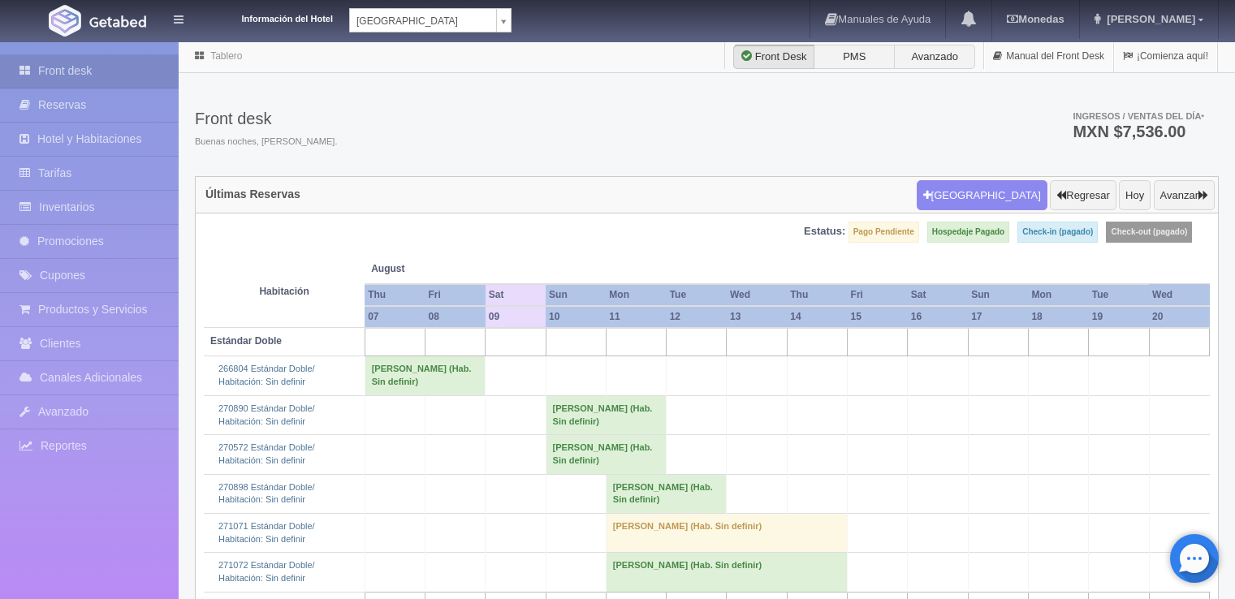
scroll to position [294, 0]
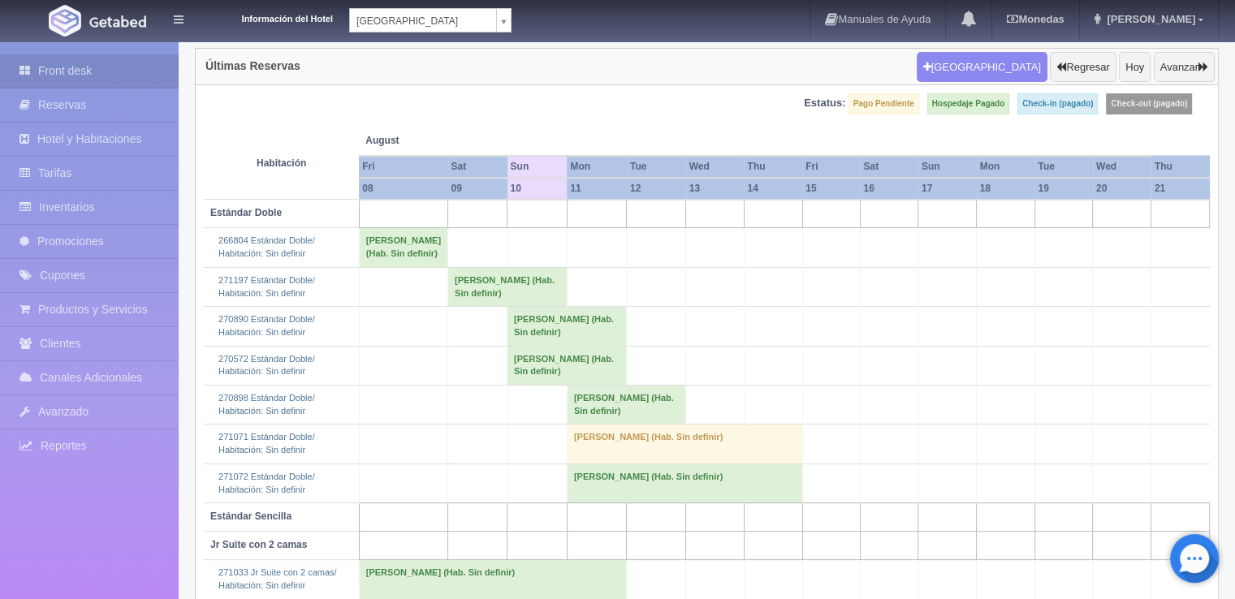
scroll to position [244, 0]
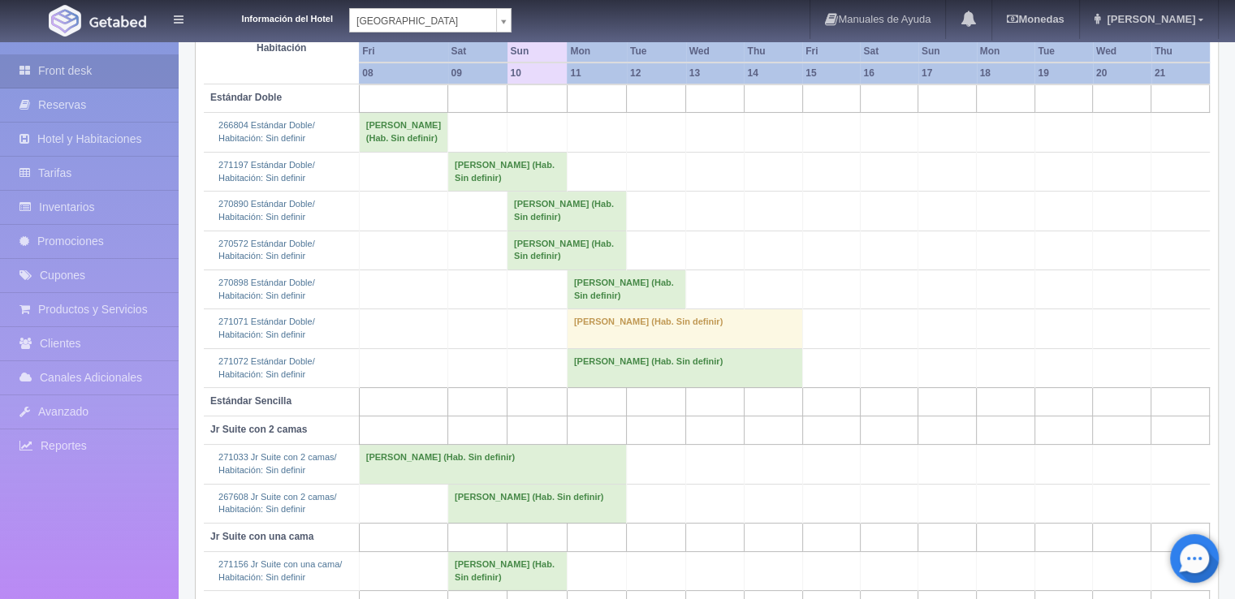
click at [448, 191] on td "Ricardo Welter (Hab. Sin definir)" at bounding box center [507, 171] width 119 height 39
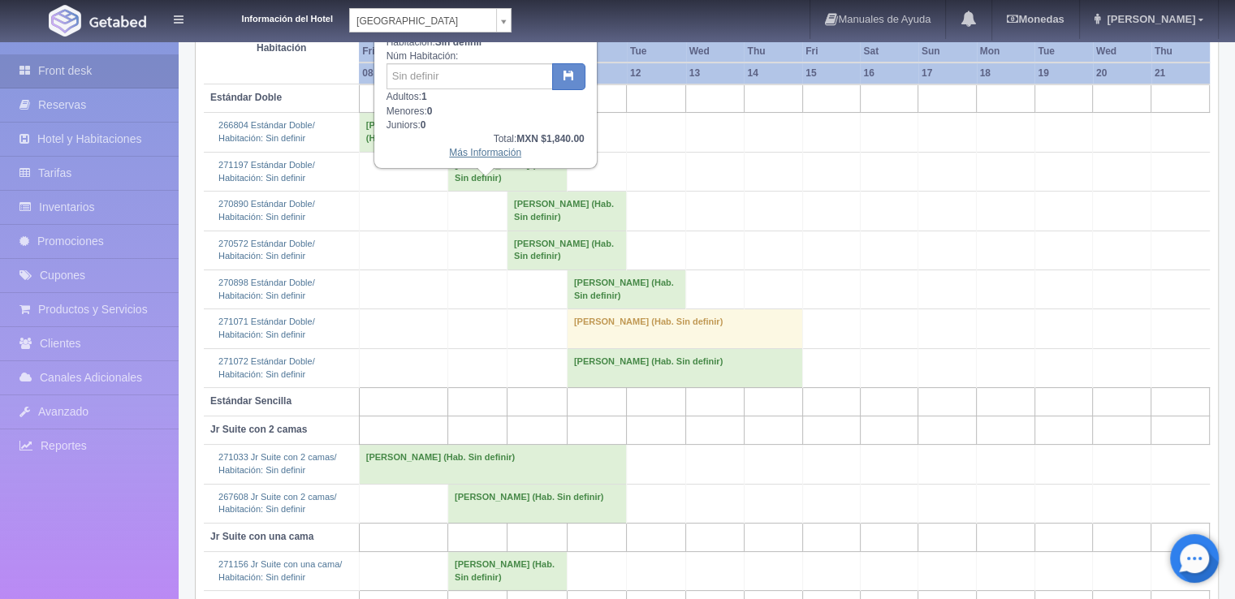
click at [481, 152] on link "Más Información" at bounding box center [485, 152] width 72 height 11
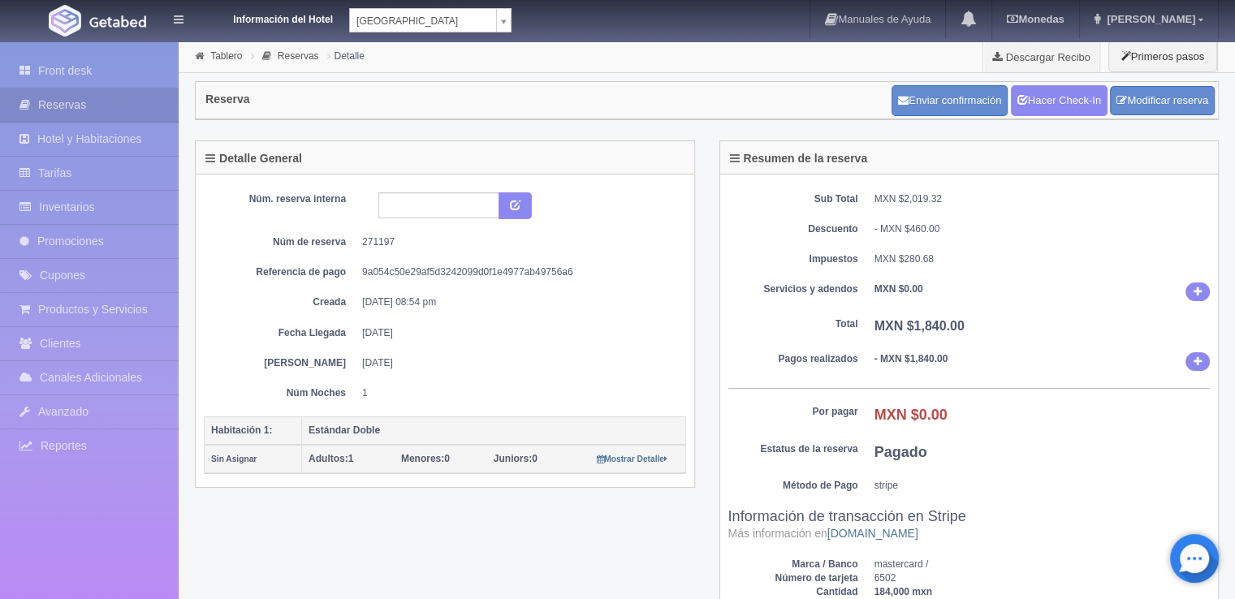
click at [383, 238] on dd "271197" at bounding box center [518, 242] width 312 height 14
click at [487, 372] on div "Núm. reserva interna Núm de reserva 271197 Referencia de pago 9a054c50e29af5d32…" at bounding box center [445, 296] width 482 height 208
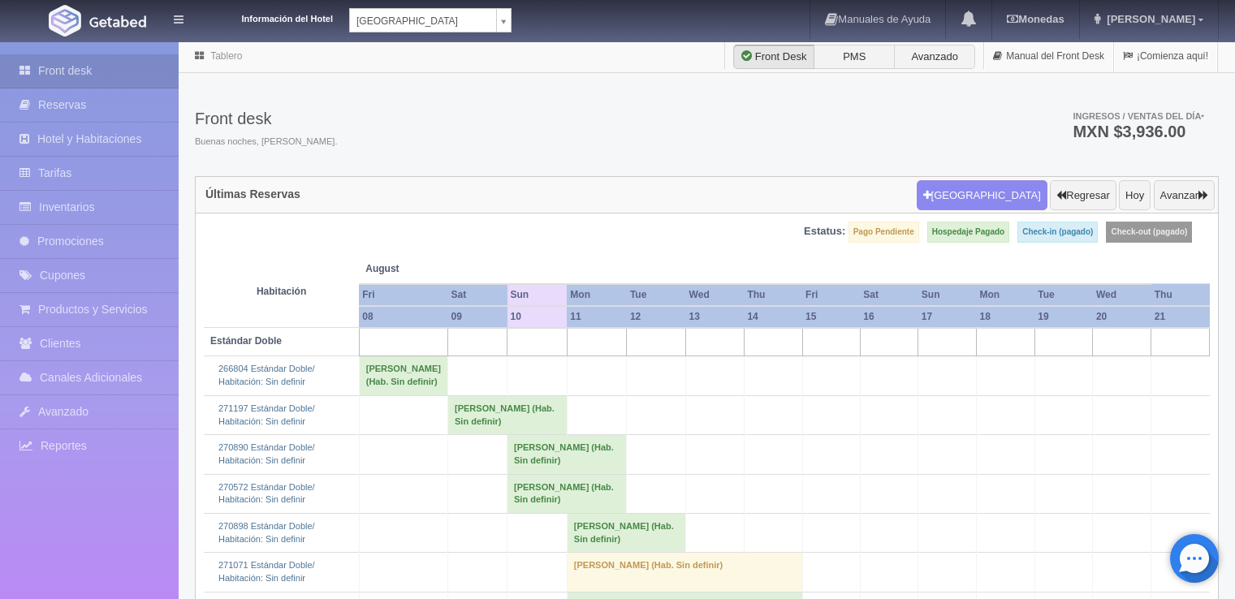
scroll to position [244, 0]
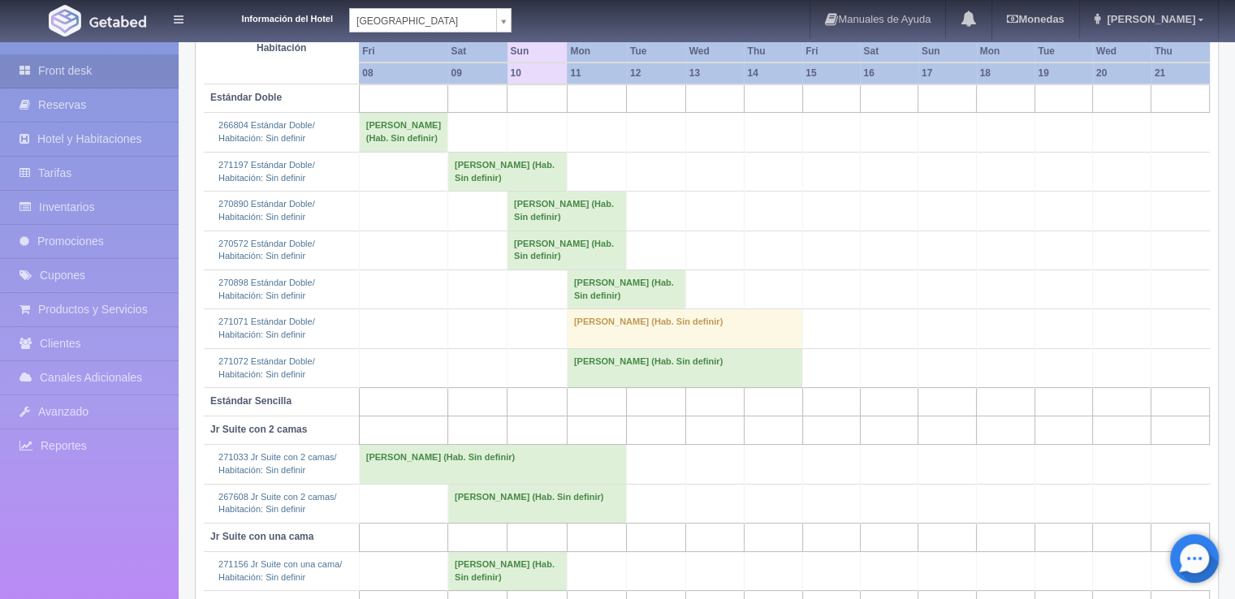
click at [259, 576] on td "271156 Jr Suite con una cama/ Habitación: Sin definir" at bounding box center [281, 571] width 155 height 39
click at [477, 214] on td at bounding box center [477, 211] width 59 height 39
click at [480, 191] on td "Ricardo Welter (Hab. Sin definir)" at bounding box center [507, 171] width 119 height 39
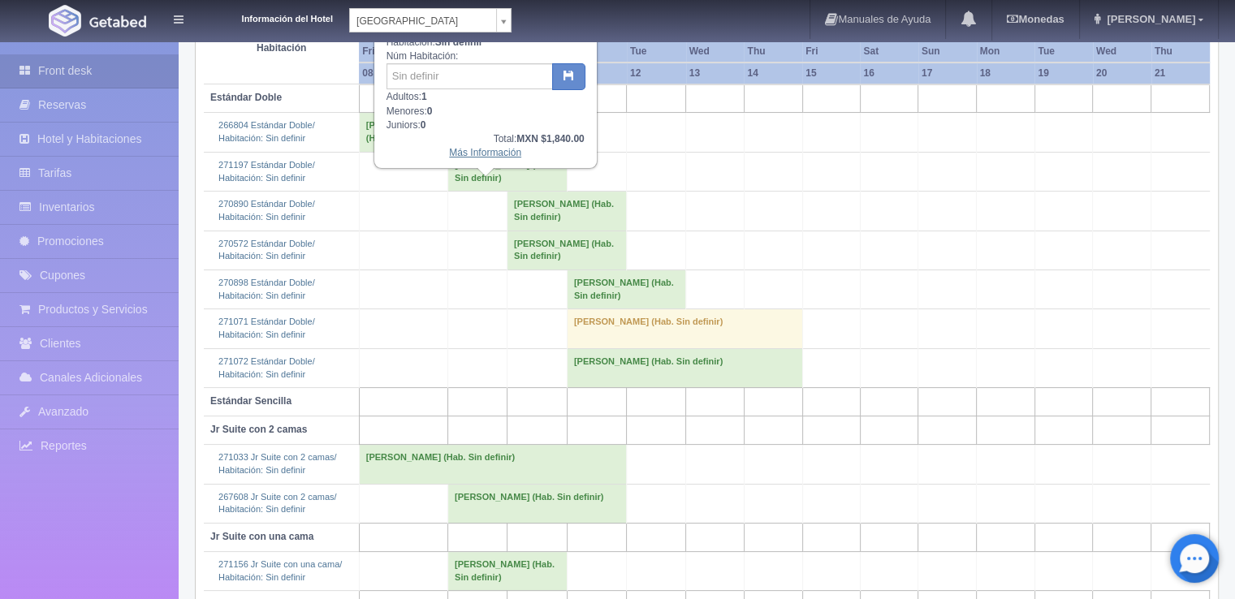
click at [509, 147] on link "Más Información" at bounding box center [485, 152] width 72 height 11
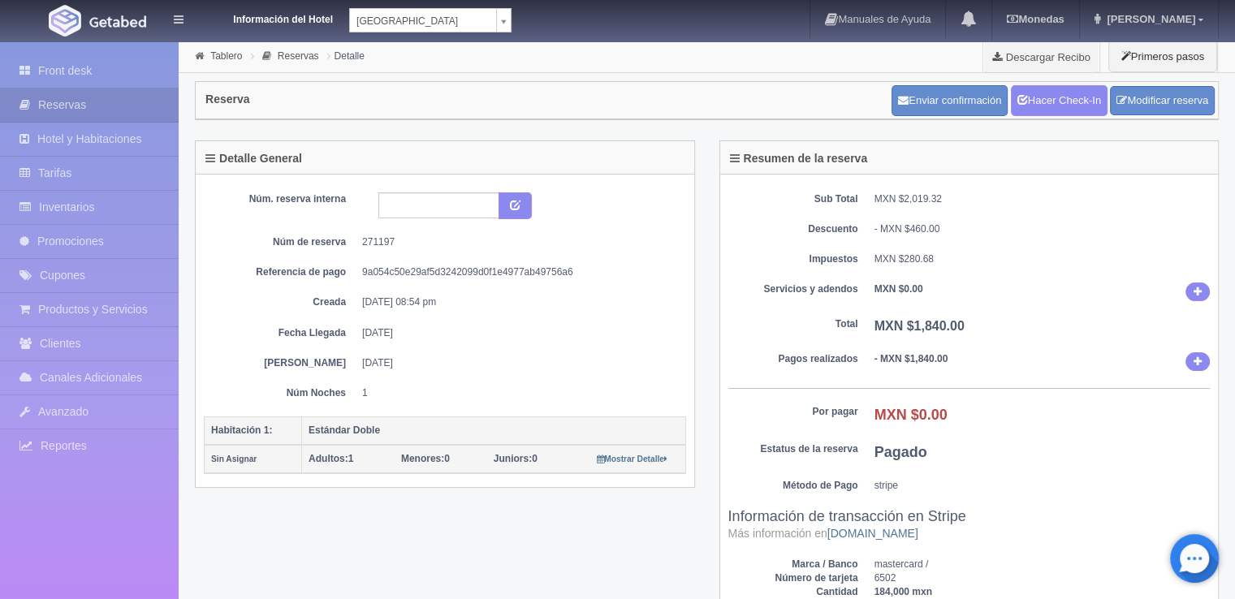
click at [383, 235] on dd "271197" at bounding box center [518, 242] width 312 height 14
copy dd "271197"
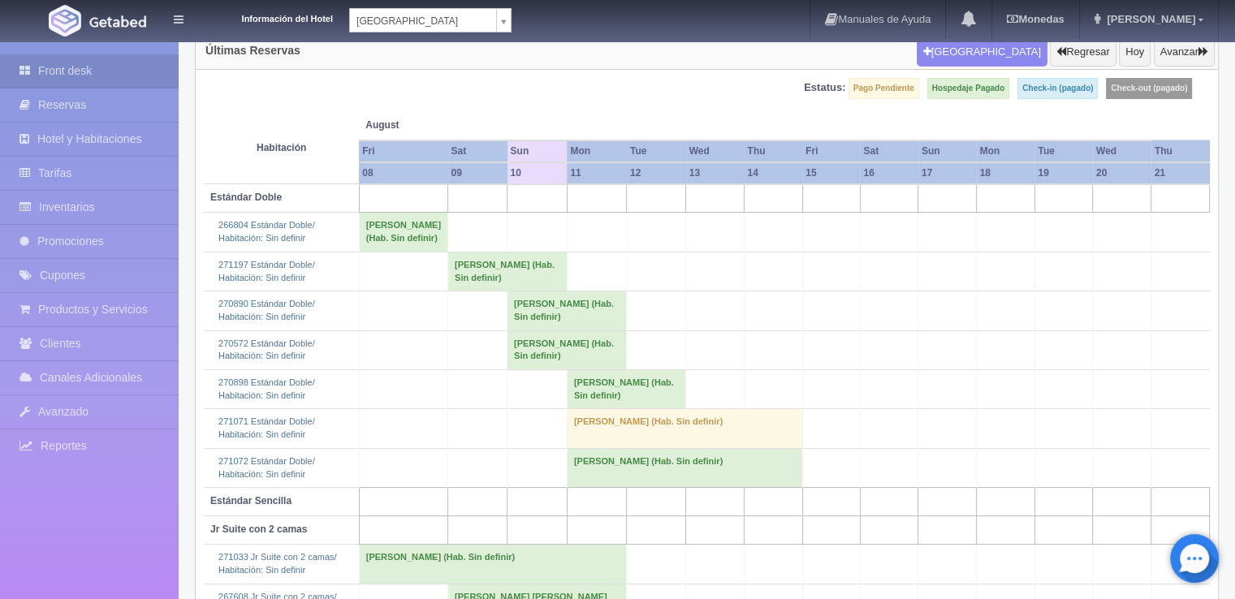
scroll to position [115, 0]
